Goal: Transaction & Acquisition: Purchase product/service

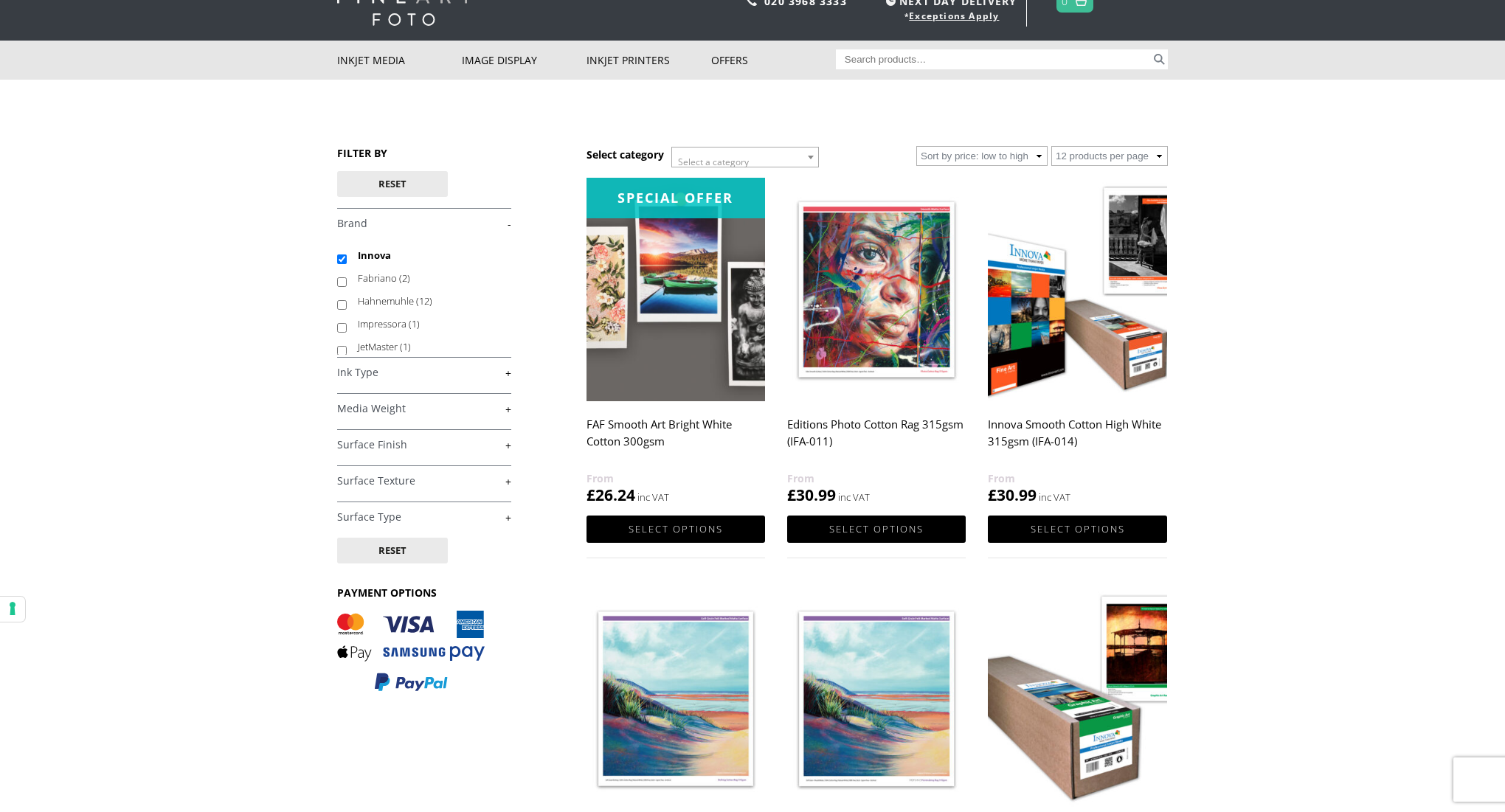
click at [506, 371] on link "+" at bounding box center [424, 373] width 174 height 14
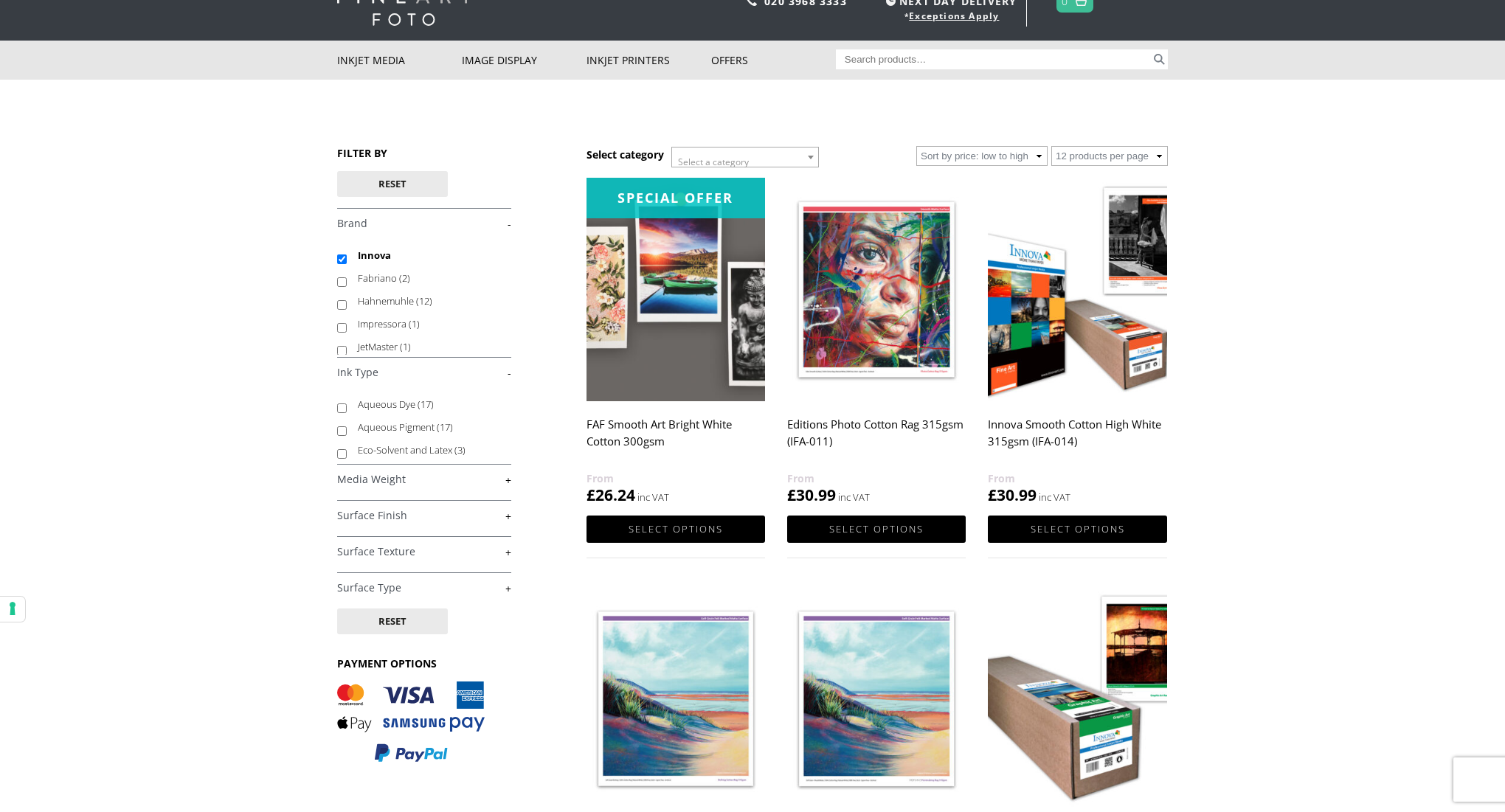
click at [340, 429] on input "Aqueous Pigment (17)" at bounding box center [342, 431] width 10 height 10
checkbox input "true"
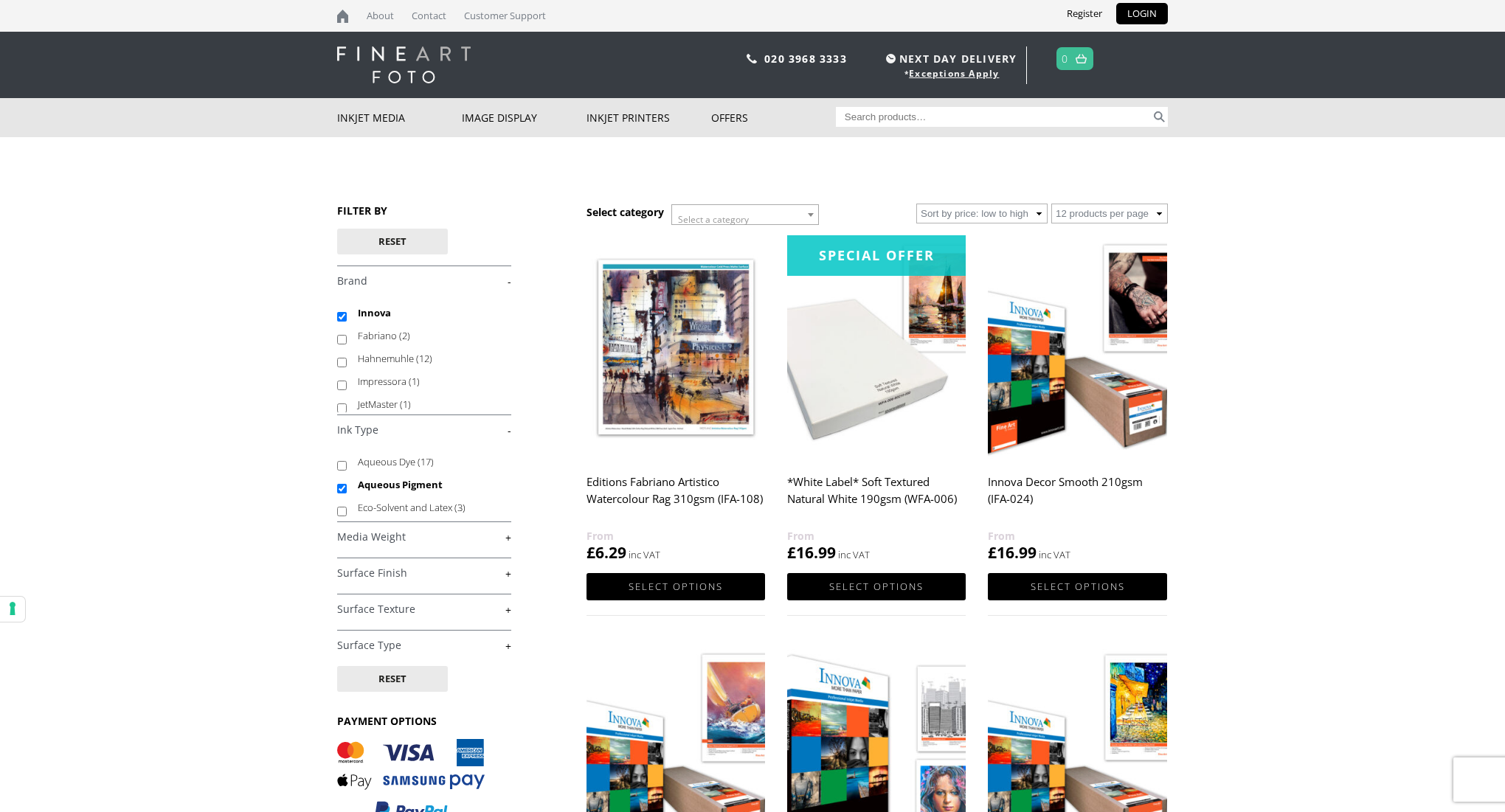
click at [507, 537] on link "+" at bounding box center [424, 537] width 174 height 14
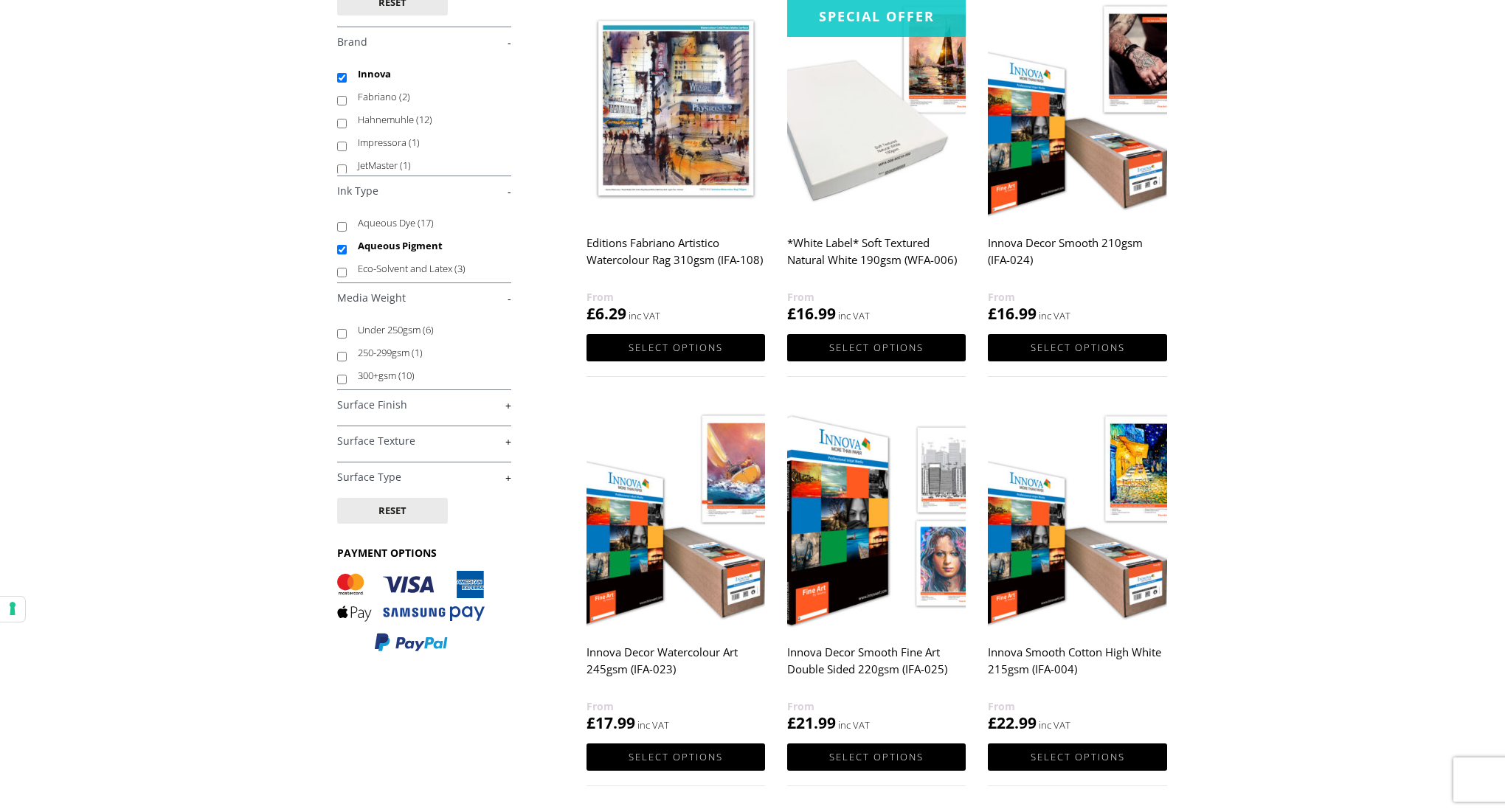
scroll to position [244, 0]
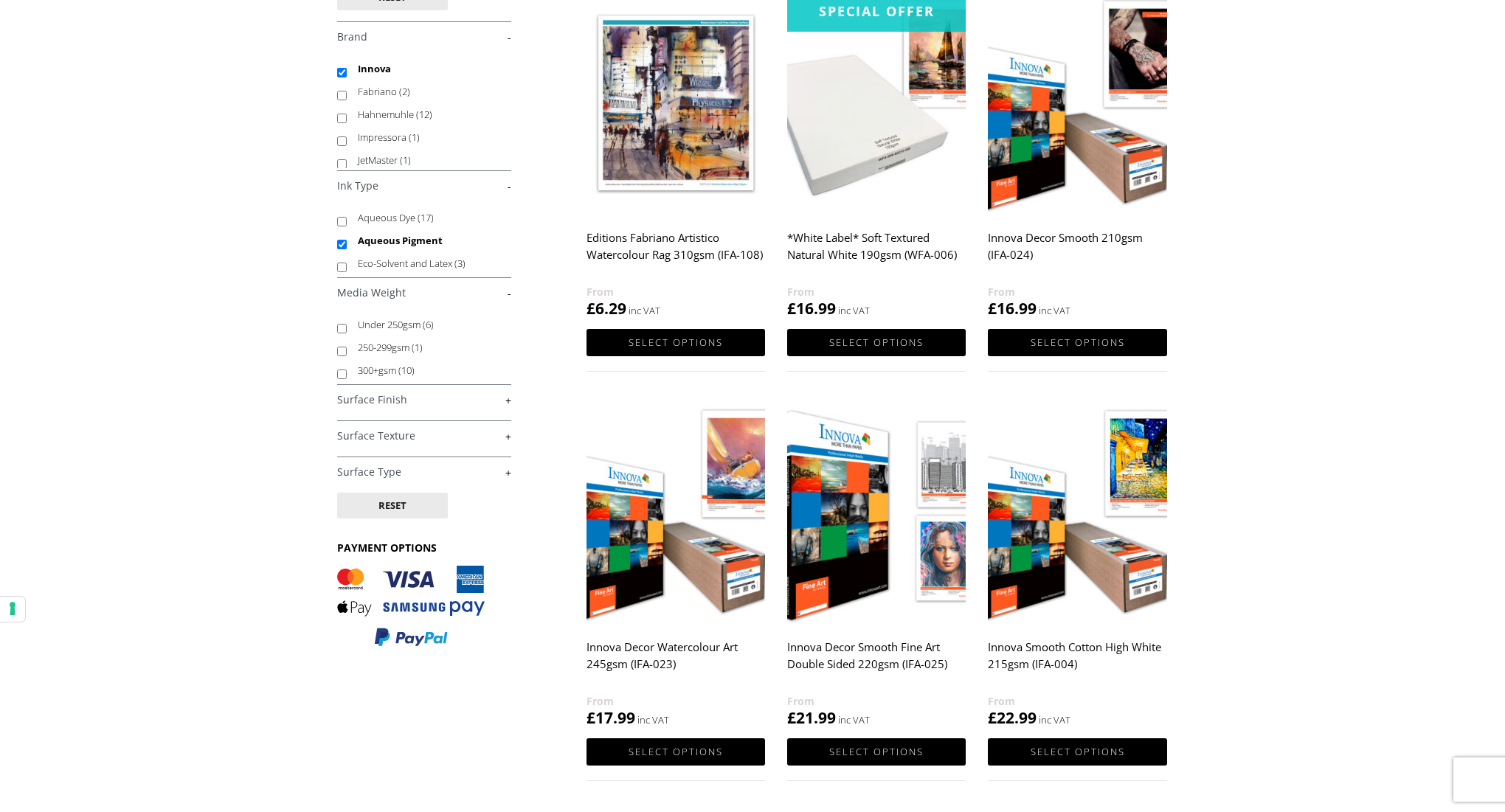
click at [508, 400] on link "+" at bounding box center [424, 400] width 174 height 14
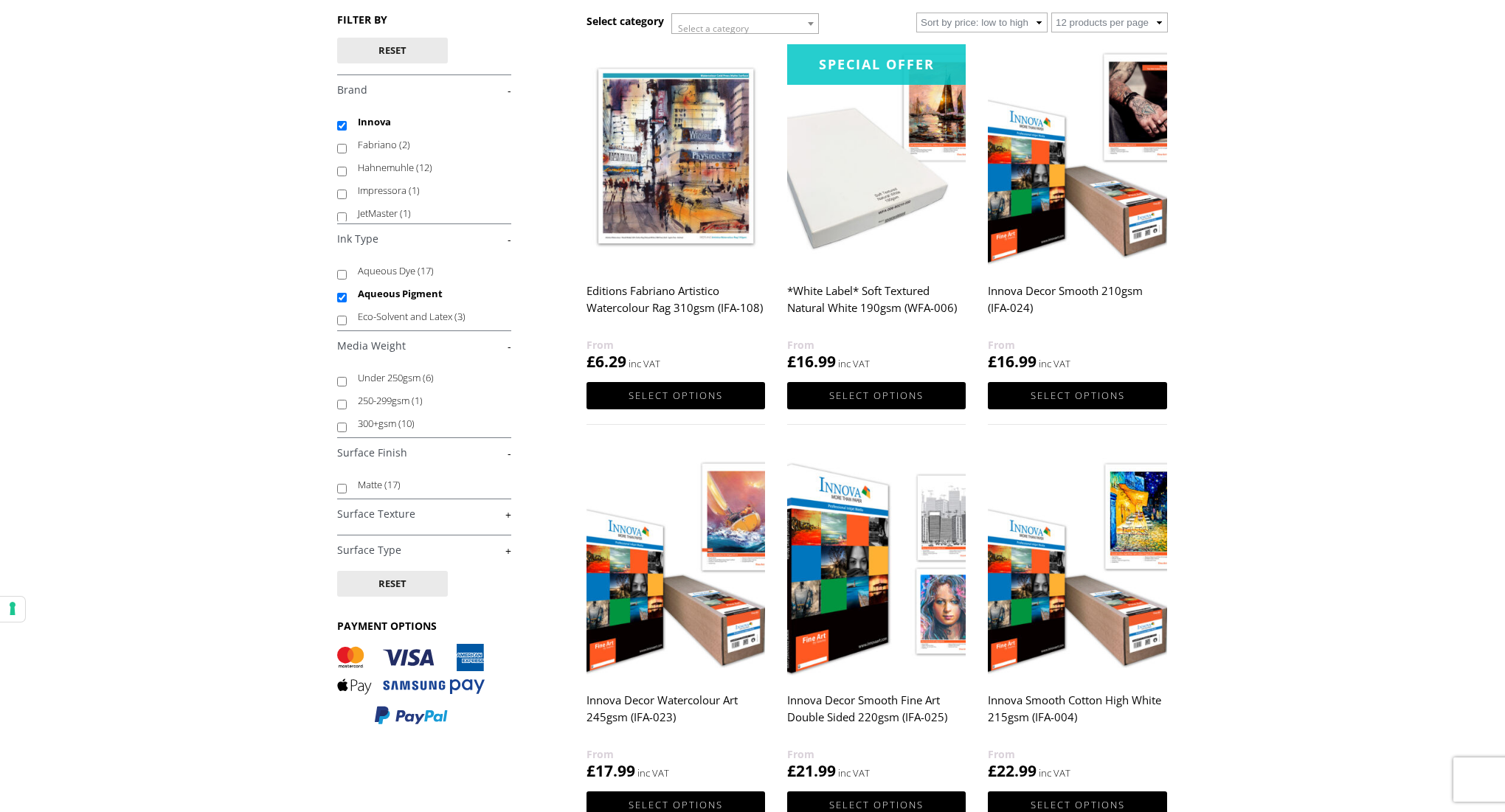
scroll to position [0, 0]
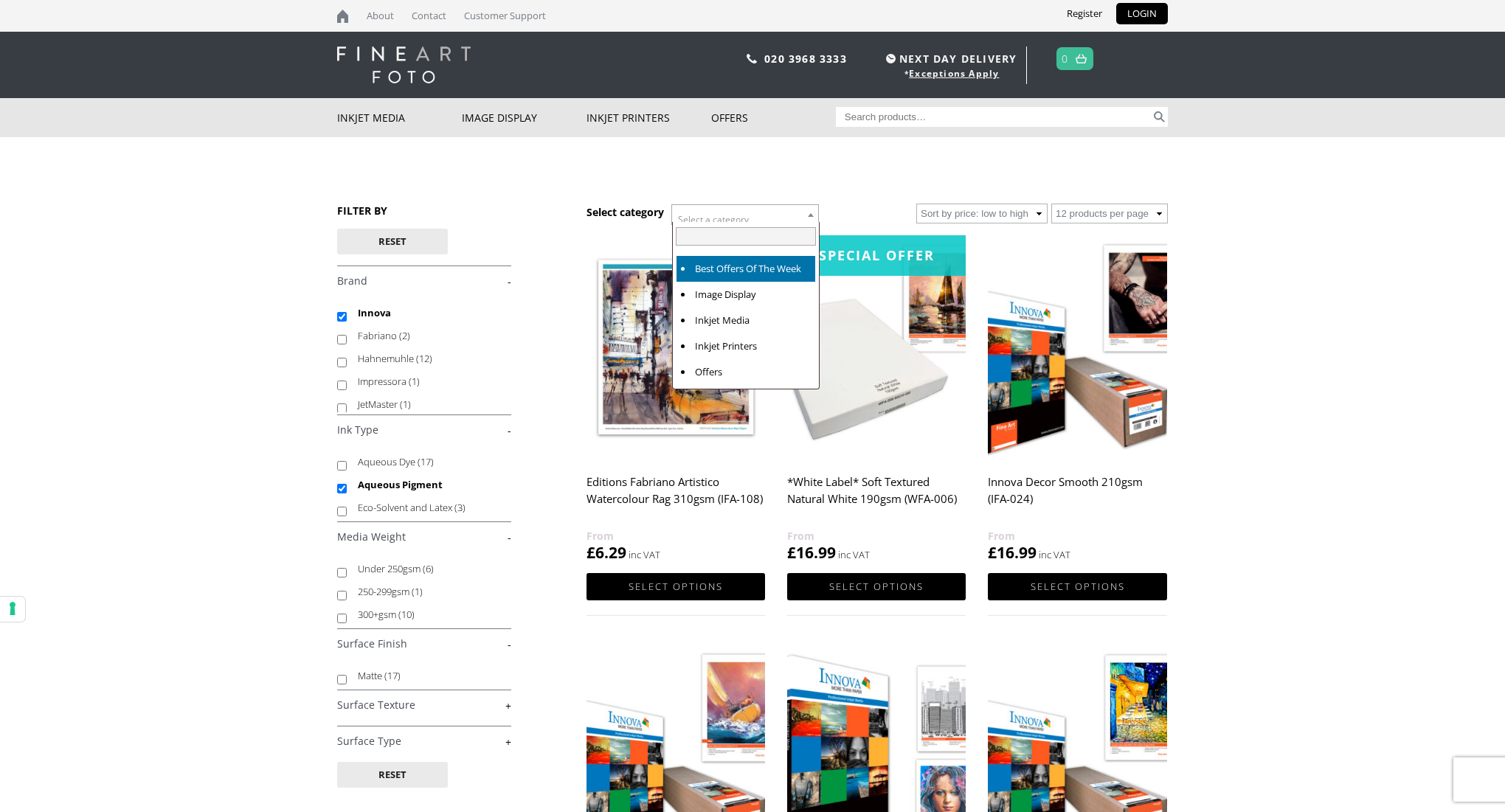
click at [712, 220] on span "Select a category" at bounding box center [713, 219] width 71 height 13
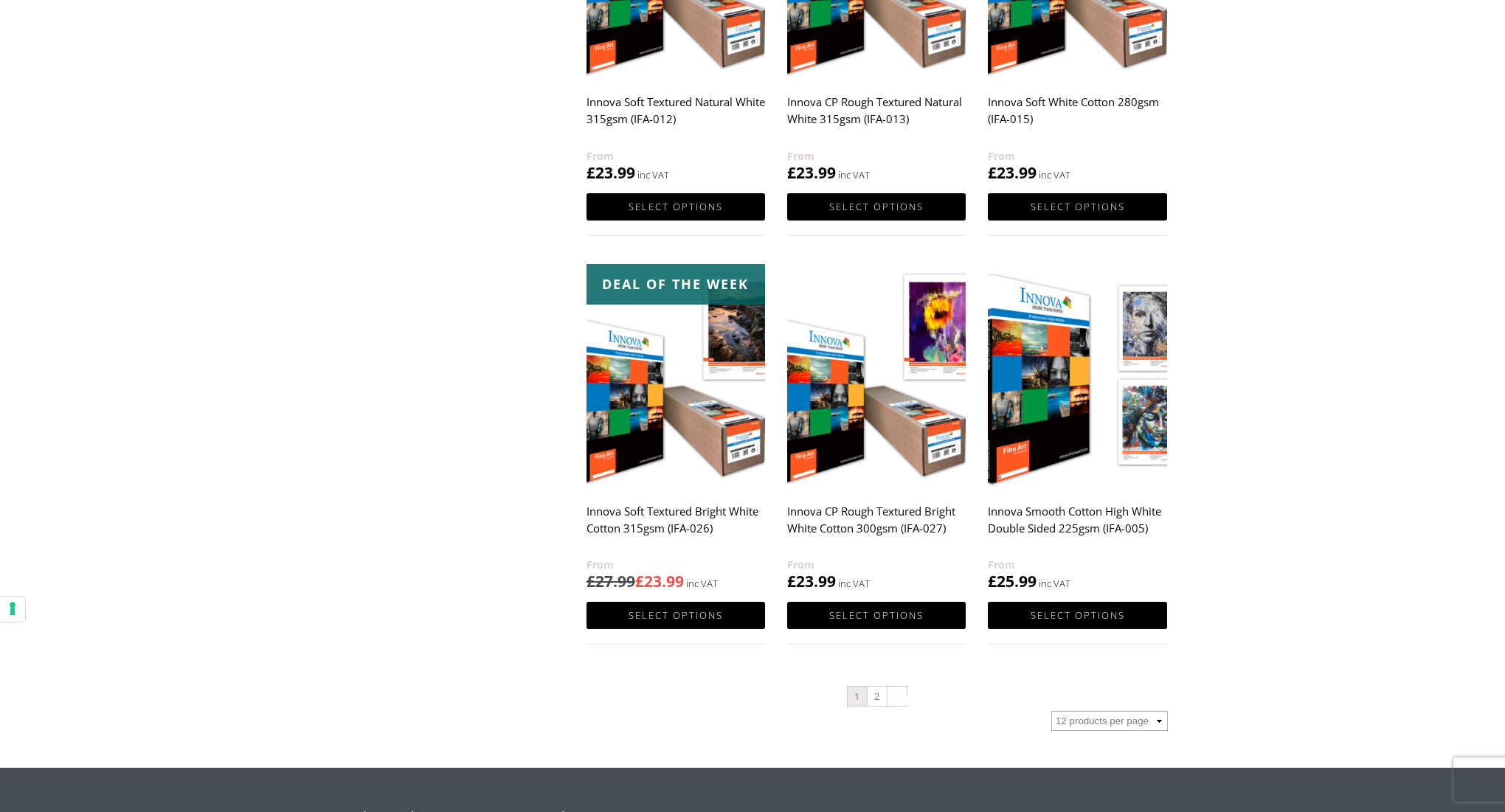
scroll to position [1199, 0]
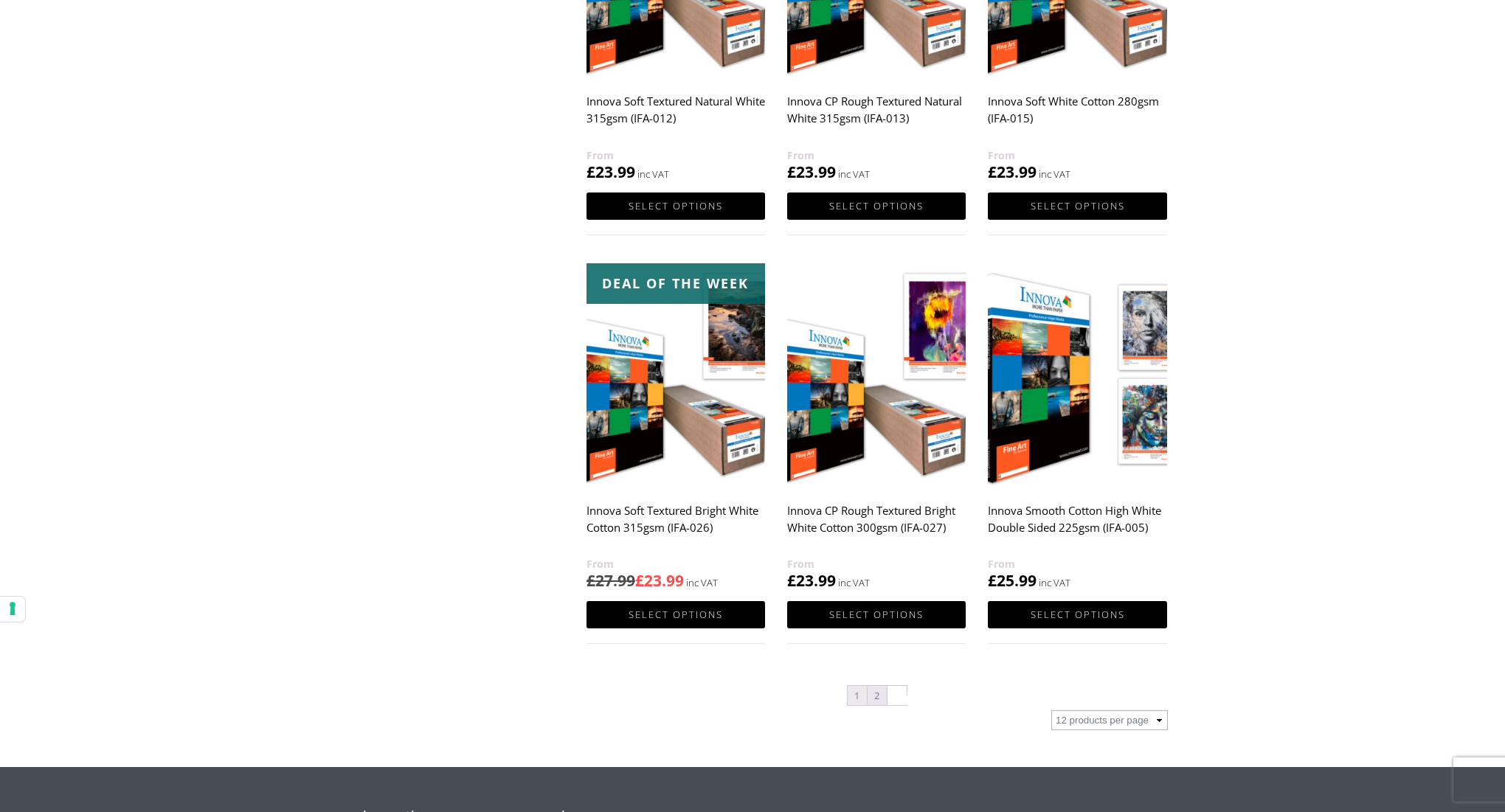
click at [878, 692] on link "2" at bounding box center [878, 695] width 19 height 19
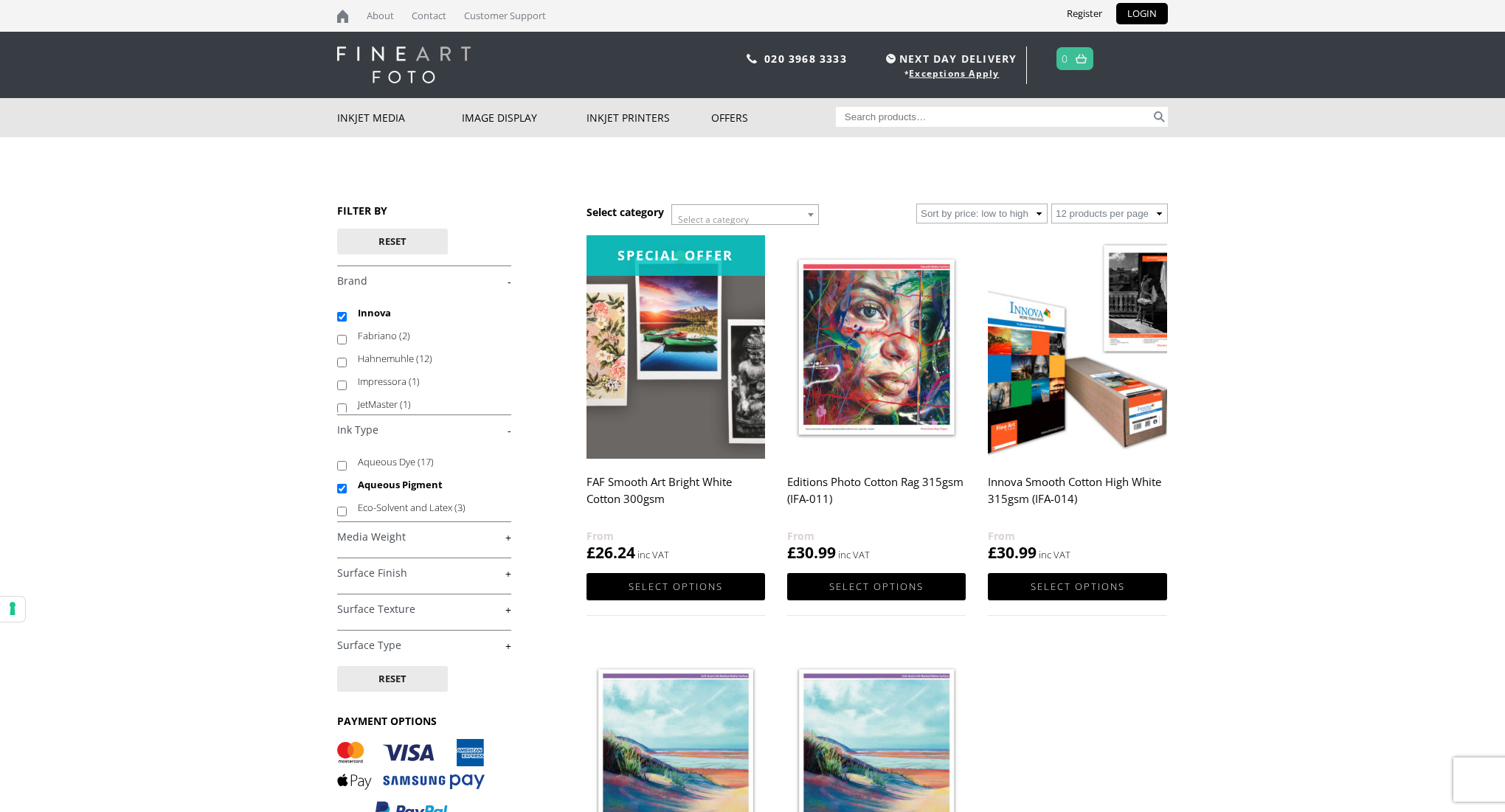
click at [864, 340] on img at bounding box center [876, 347] width 179 height 224
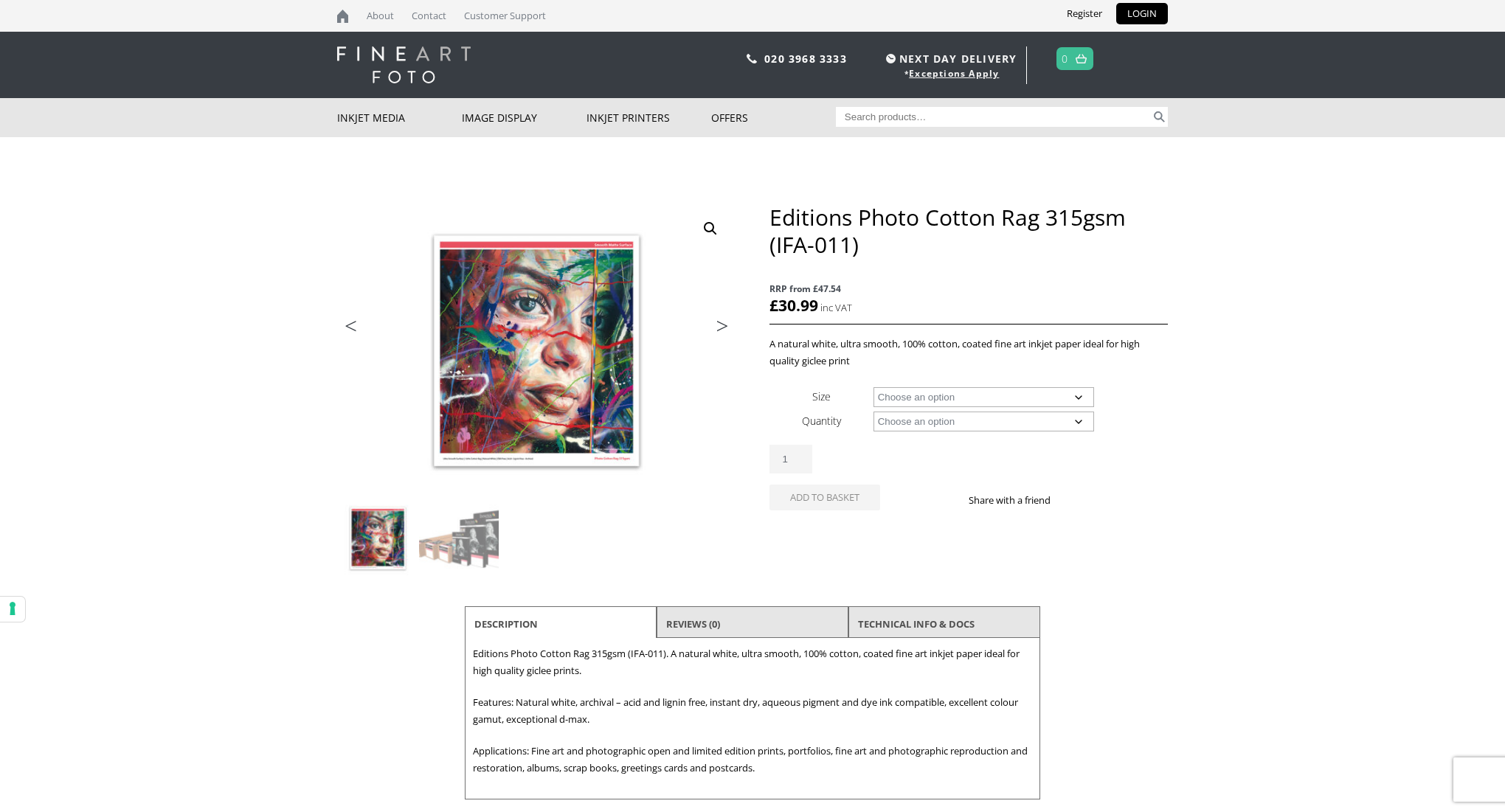
click at [930, 397] on select "Choose an option A4 Sheet A3 Sheet A3+ Sheet A2 Sheet 17" Wide Roll 24" Wide Ro…" at bounding box center [984, 397] width 222 height 20
click at [874, 387] on select "Choose an option A4 Sheet A3 Sheet A3+ Sheet A2 Sheet 17" Wide Roll 24" Wide Ro…" at bounding box center [984, 397] width 222 height 20
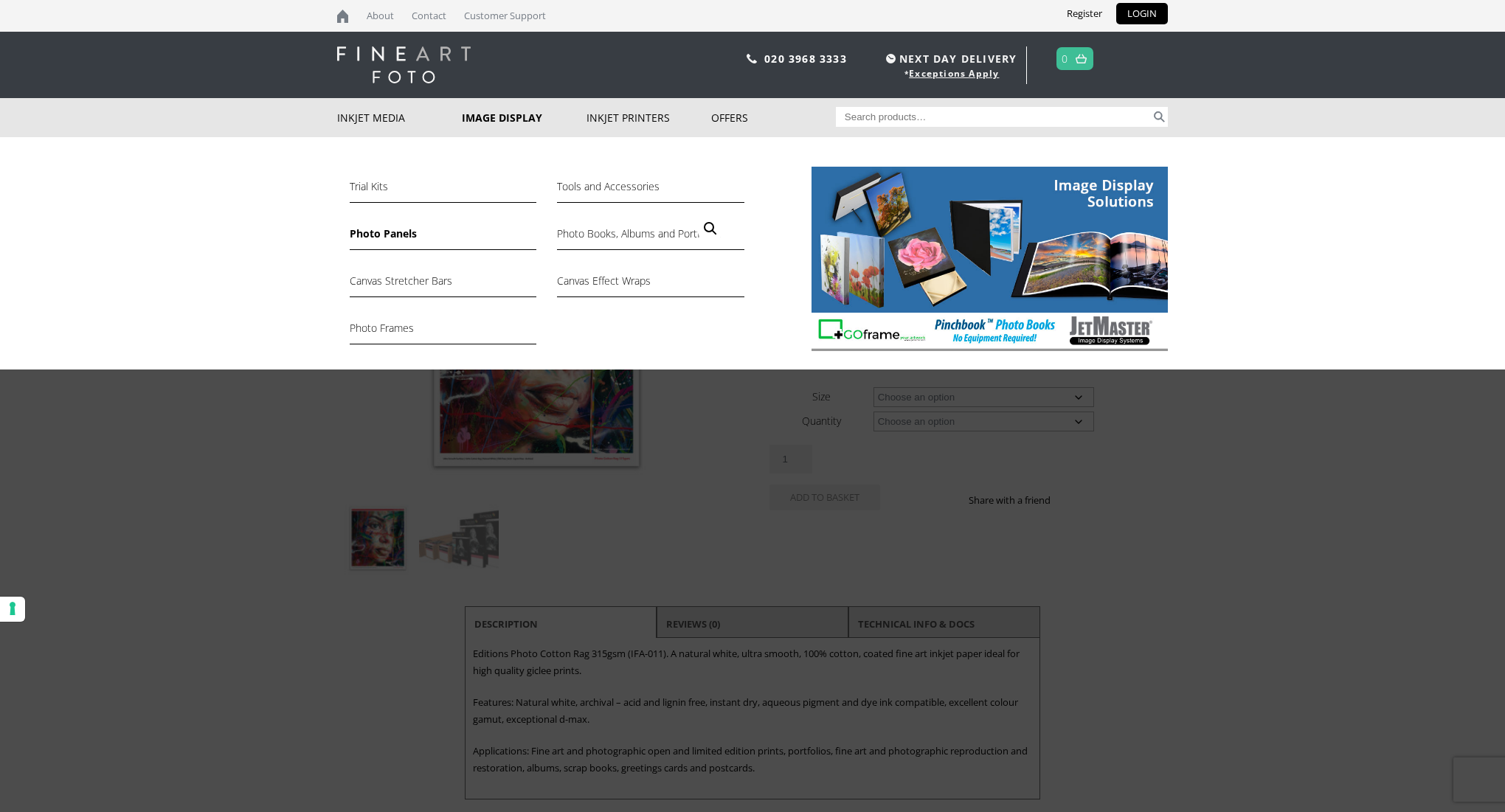
click at [372, 234] on link "Photo Panels" at bounding box center [442, 237] width 187 height 25
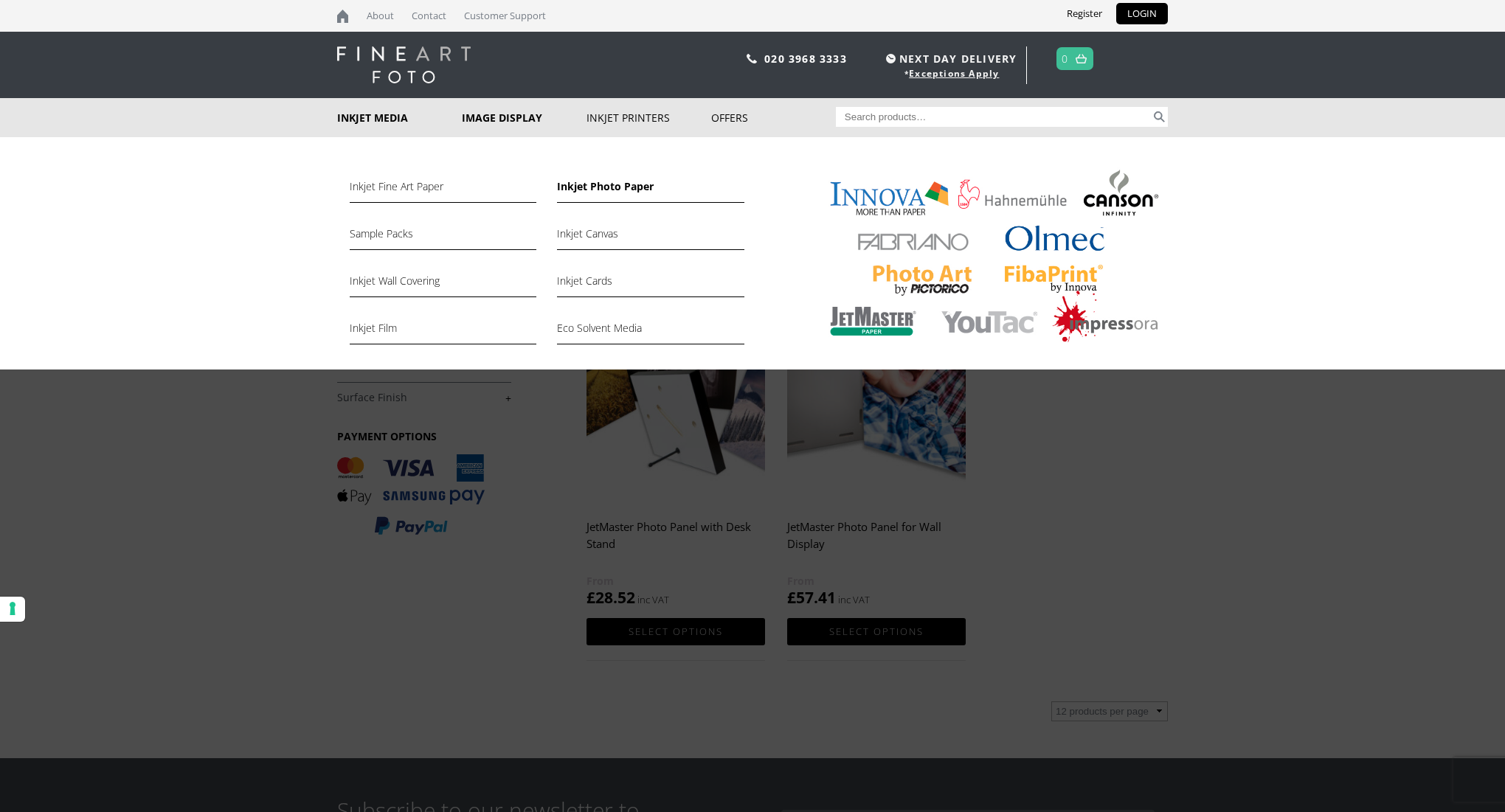
click at [596, 185] on link "Inkjet Photo Paper" at bounding box center [650, 190] width 187 height 25
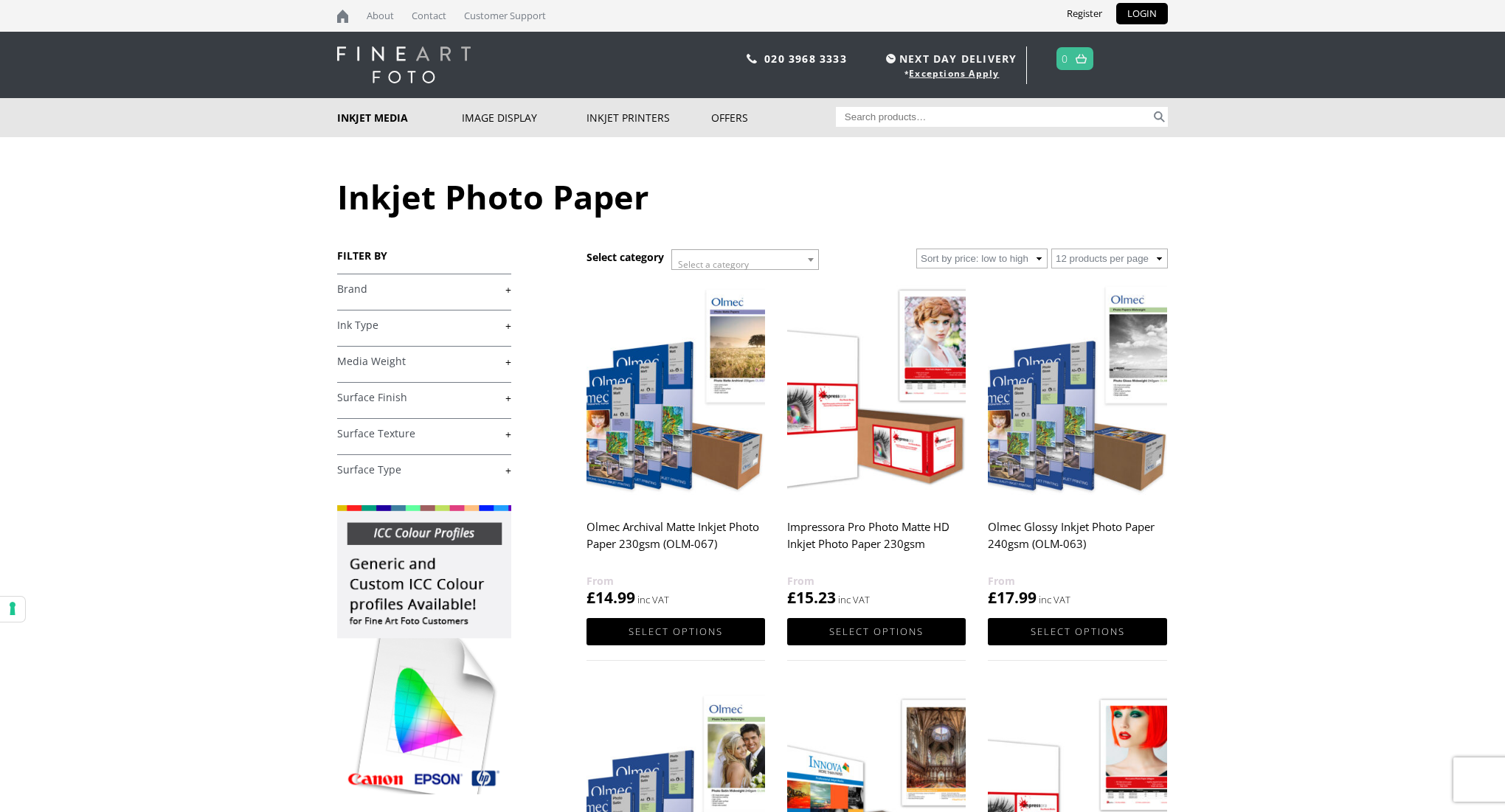
click at [509, 321] on link "+" at bounding box center [424, 325] width 174 height 14
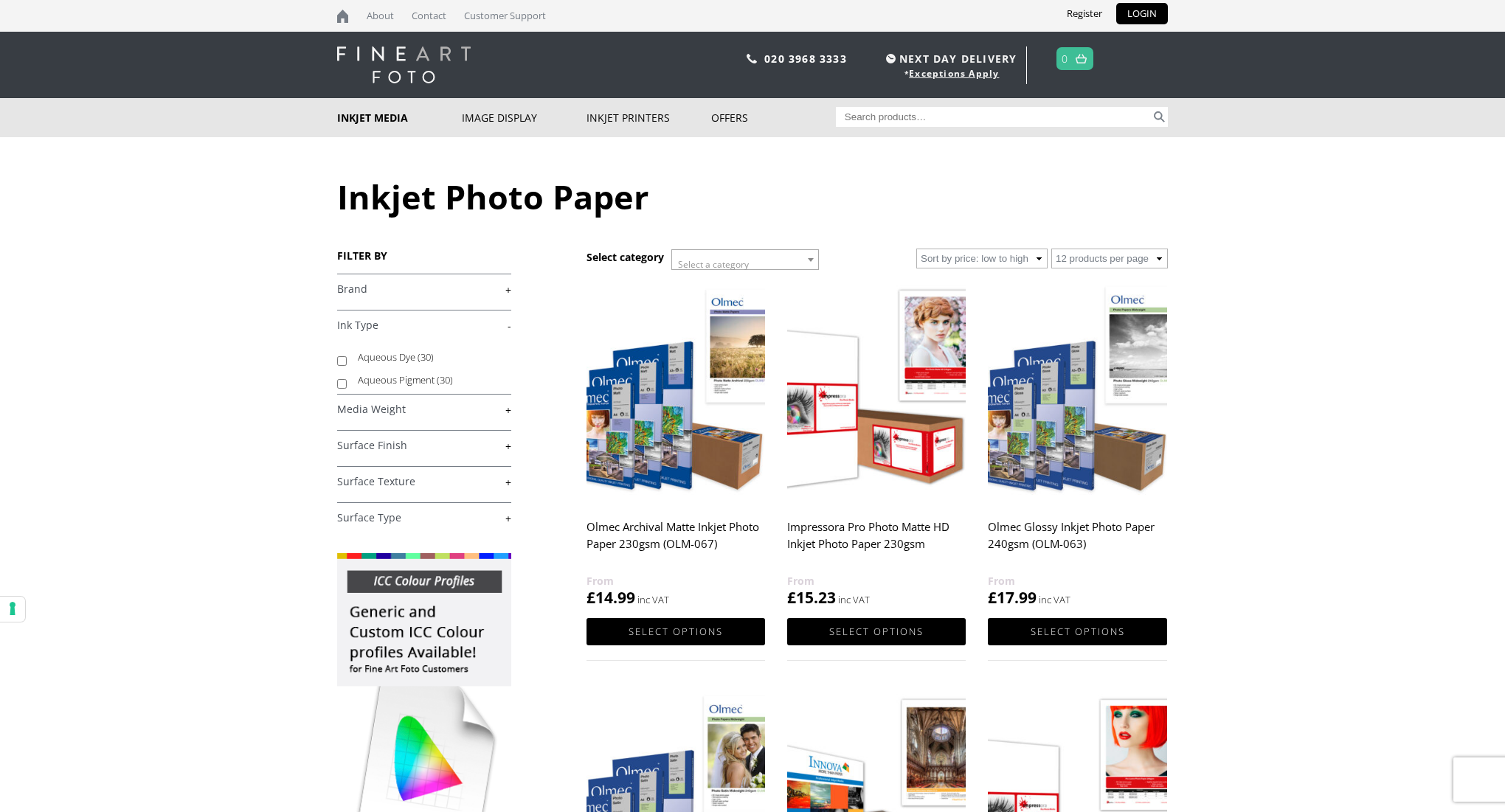
click at [343, 379] on input "Aqueous Pigment (30)" at bounding box center [342, 384] width 10 height 10
checkbox input "true"
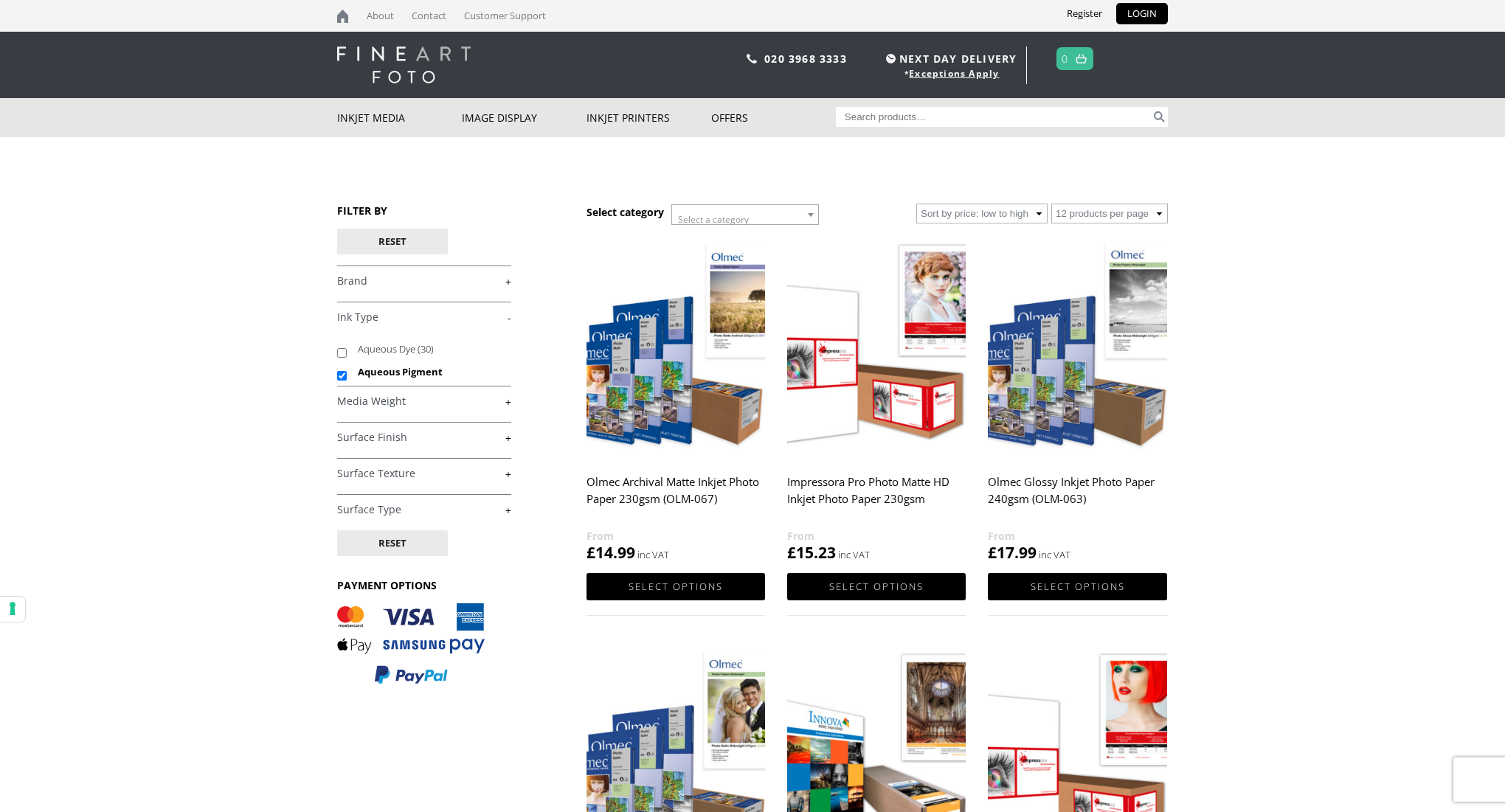
click at [509, 435] on link "+" at bounding box center [424, 438] width 174 height 14
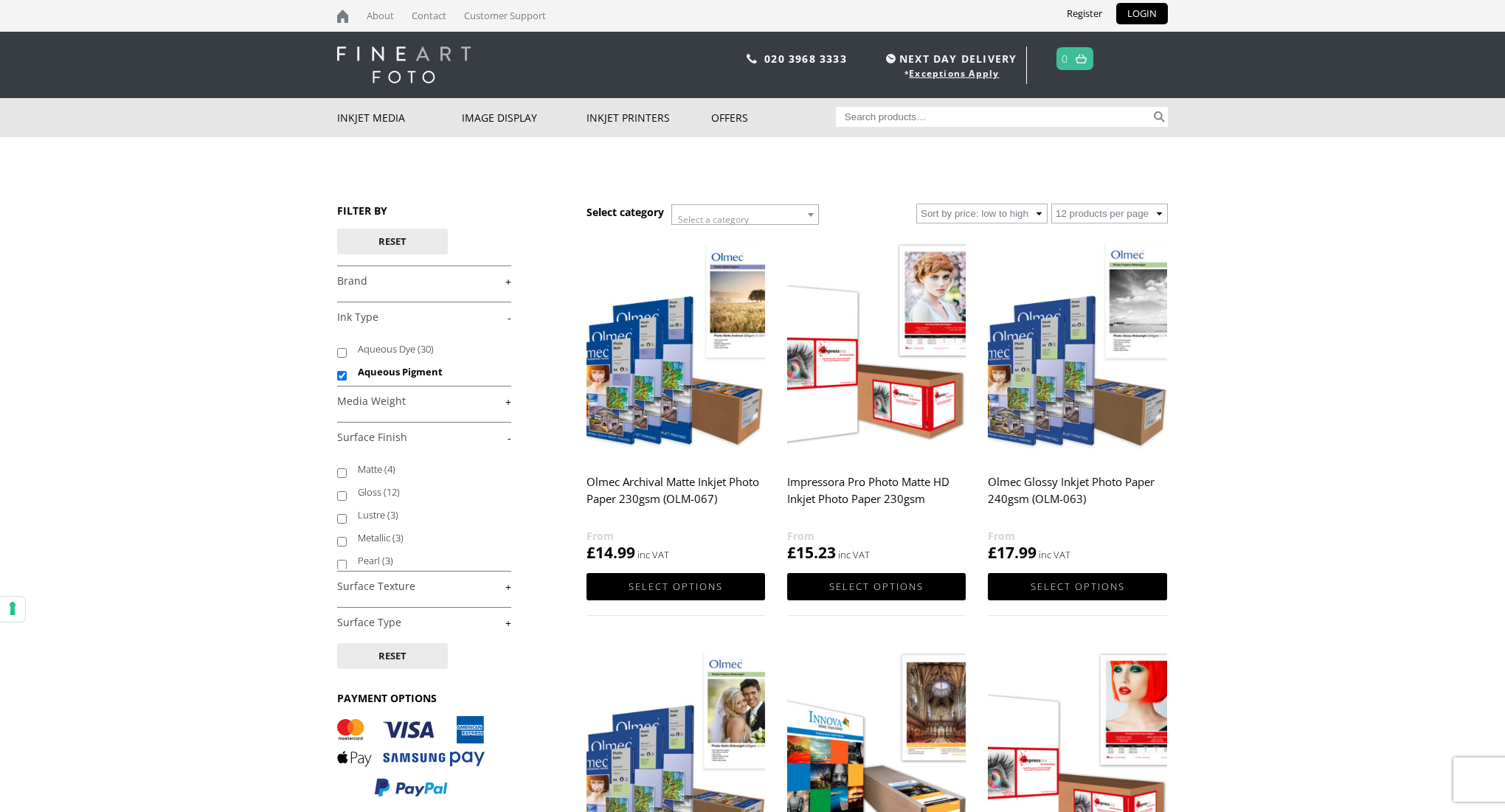
click at [341, 518] on input "Lustre (3)" at bounding box center [342, 519] width 10 height 10
checkbox input "true"
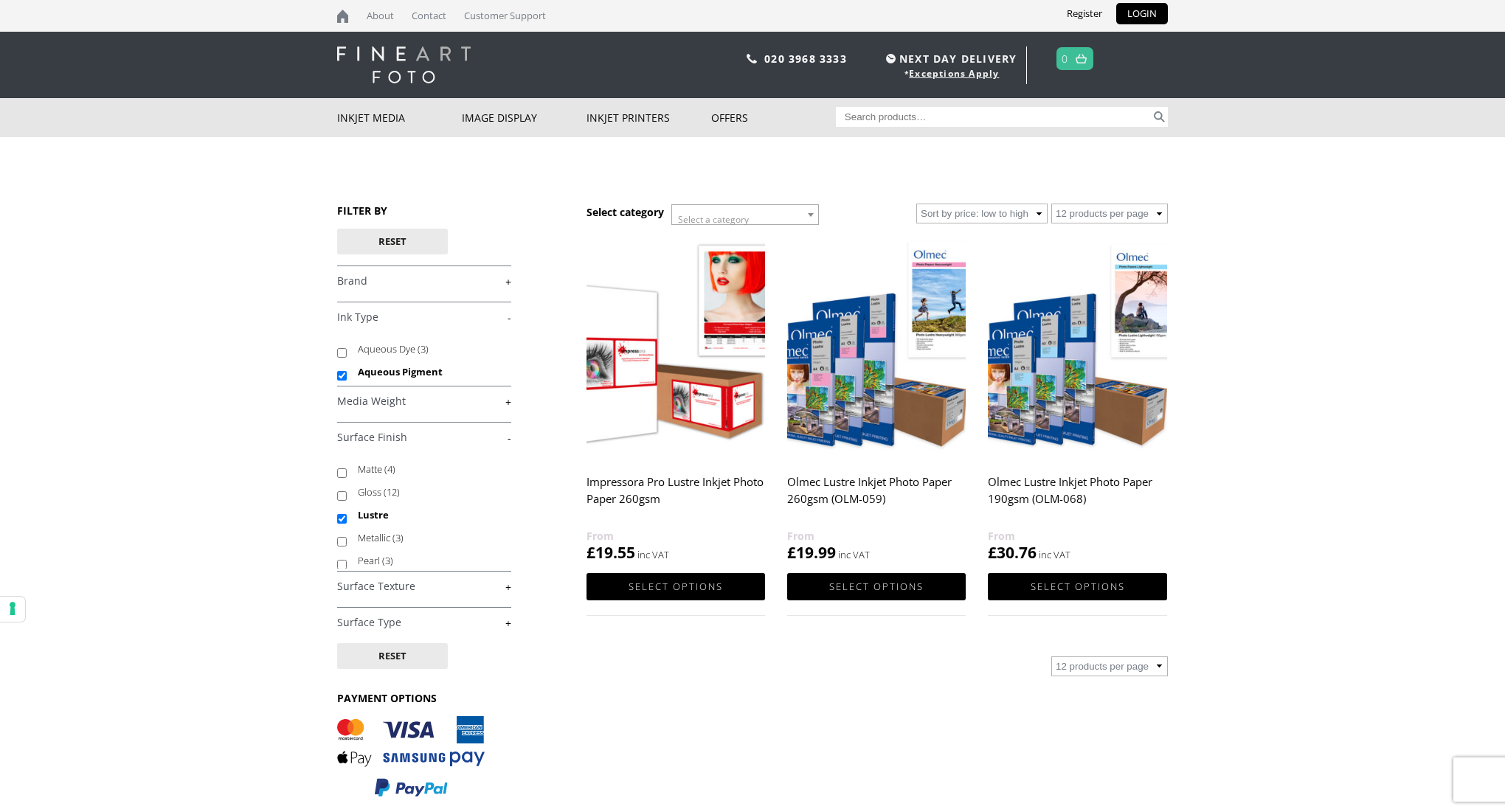
click at [839, 403] on img at bounding box center [876, 347] width 179 height 224
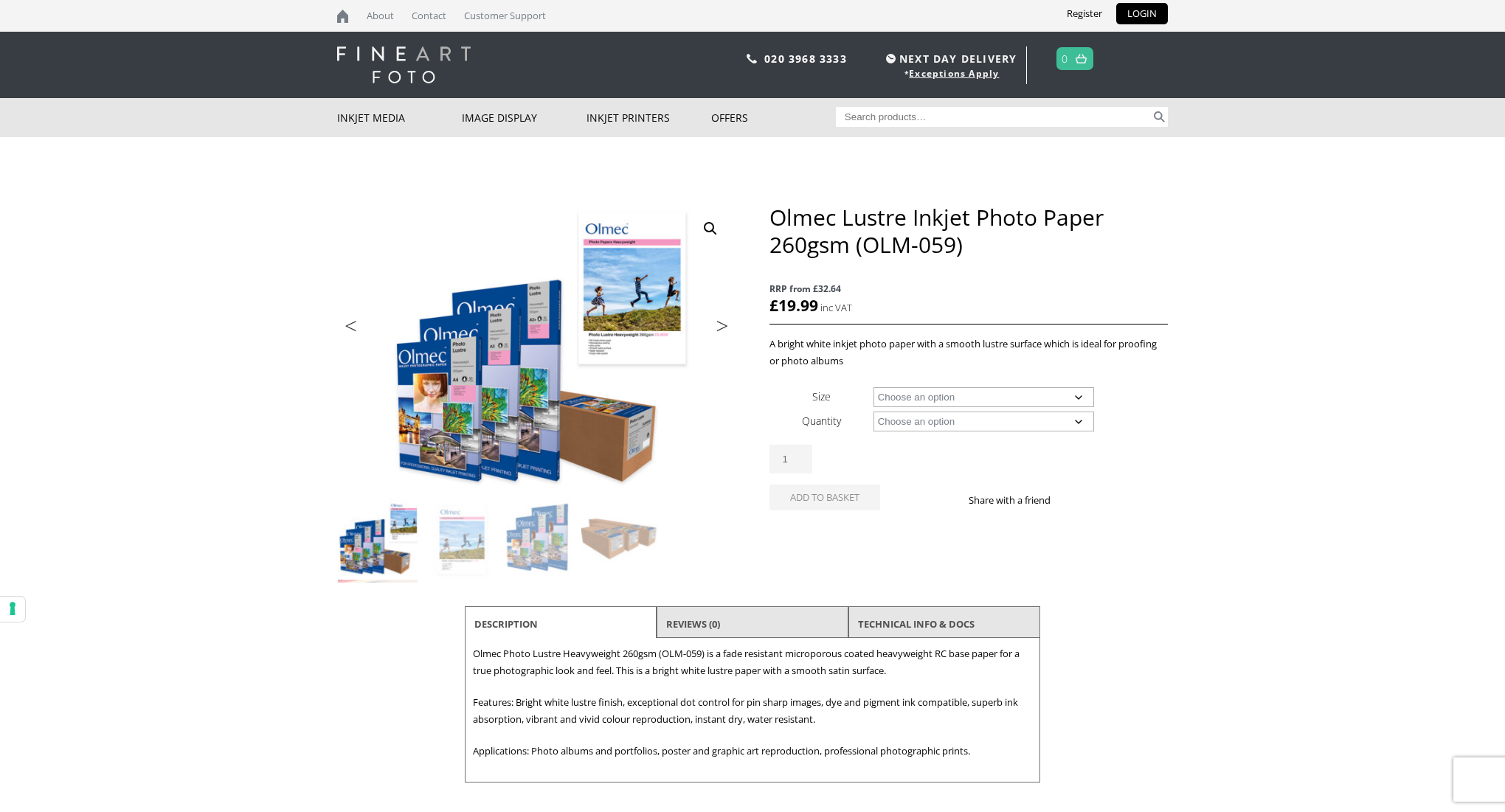
click at [947, 398] on select "Choose an option A4 Sheet A3 Sheet A3+ Sheet A2 Sheet 17" Wide Roll 24" Wide Ro…" at bounding box center [984, 397] width 222 height 20
click at [874, 387] on select "Choose an option A4 Sheet A3 Sheet A3+ Sheet A2 Sheet 17" Wide Roll 24" Wide Ro…" at bounding box center [984, 397] width 222 height 20
